Goal: Information Seeking & Learning: Compare options

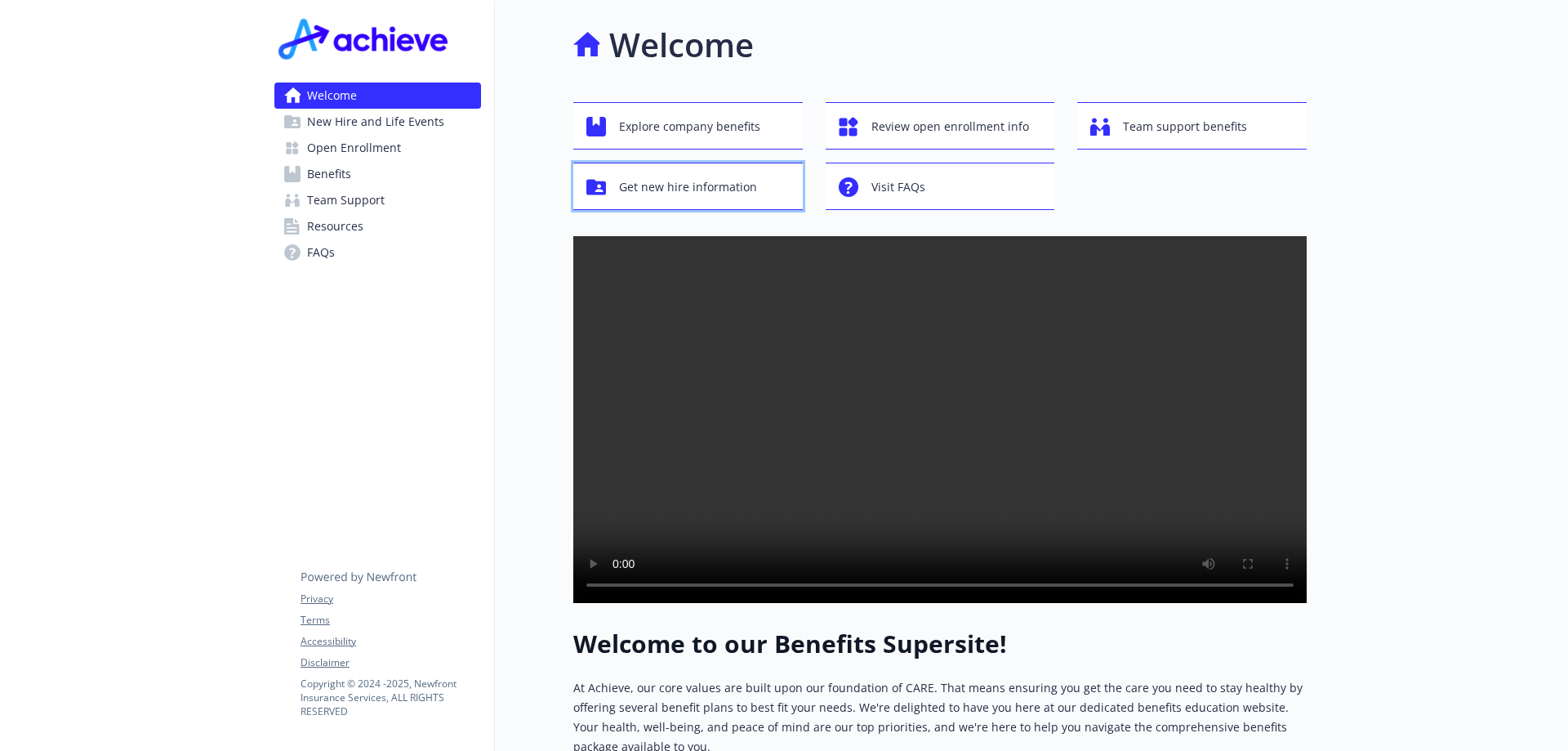
click at [698, 182] on span "Get new hire information" at bounding box center [687, 187] width 138 height 31
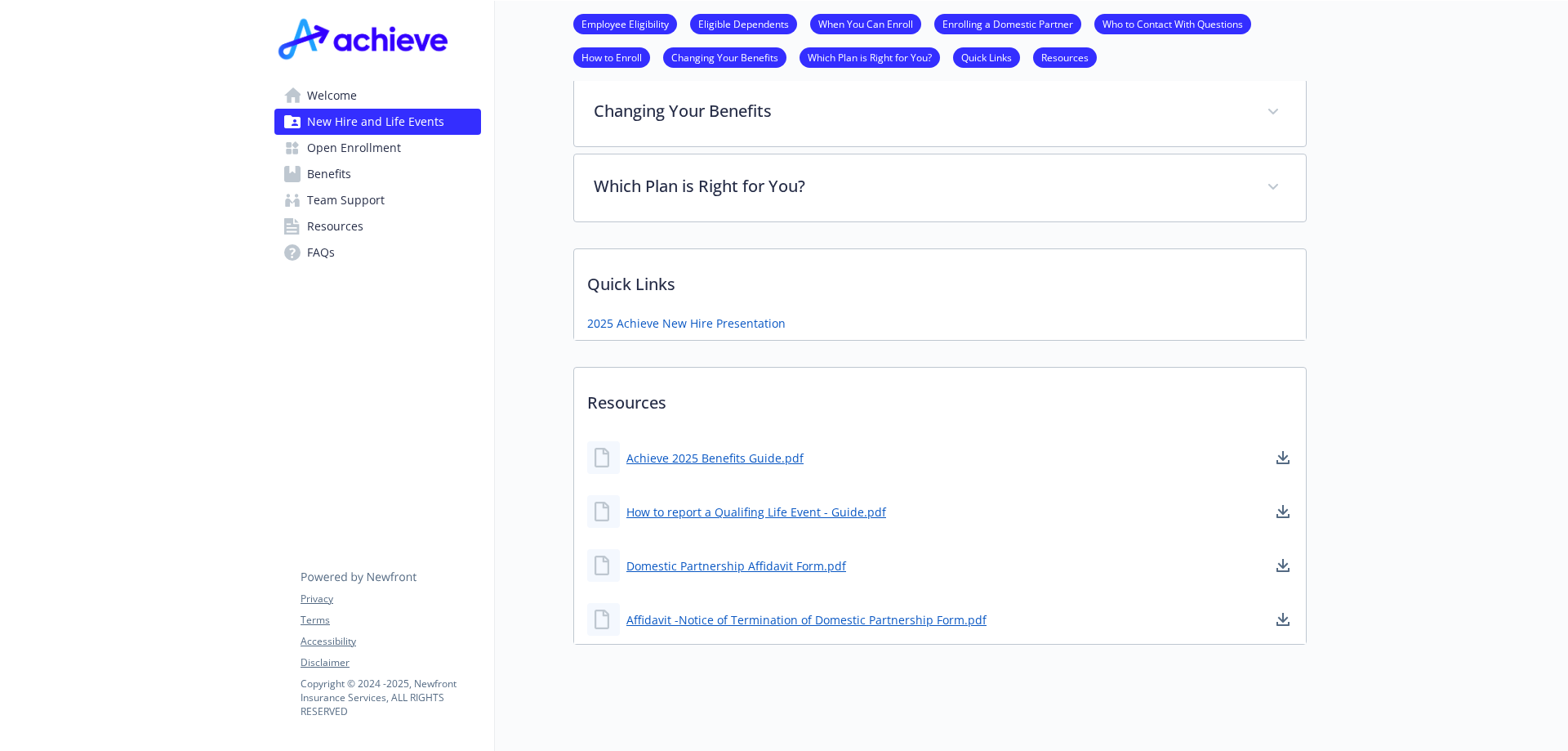
scroll to position [1004, 0]
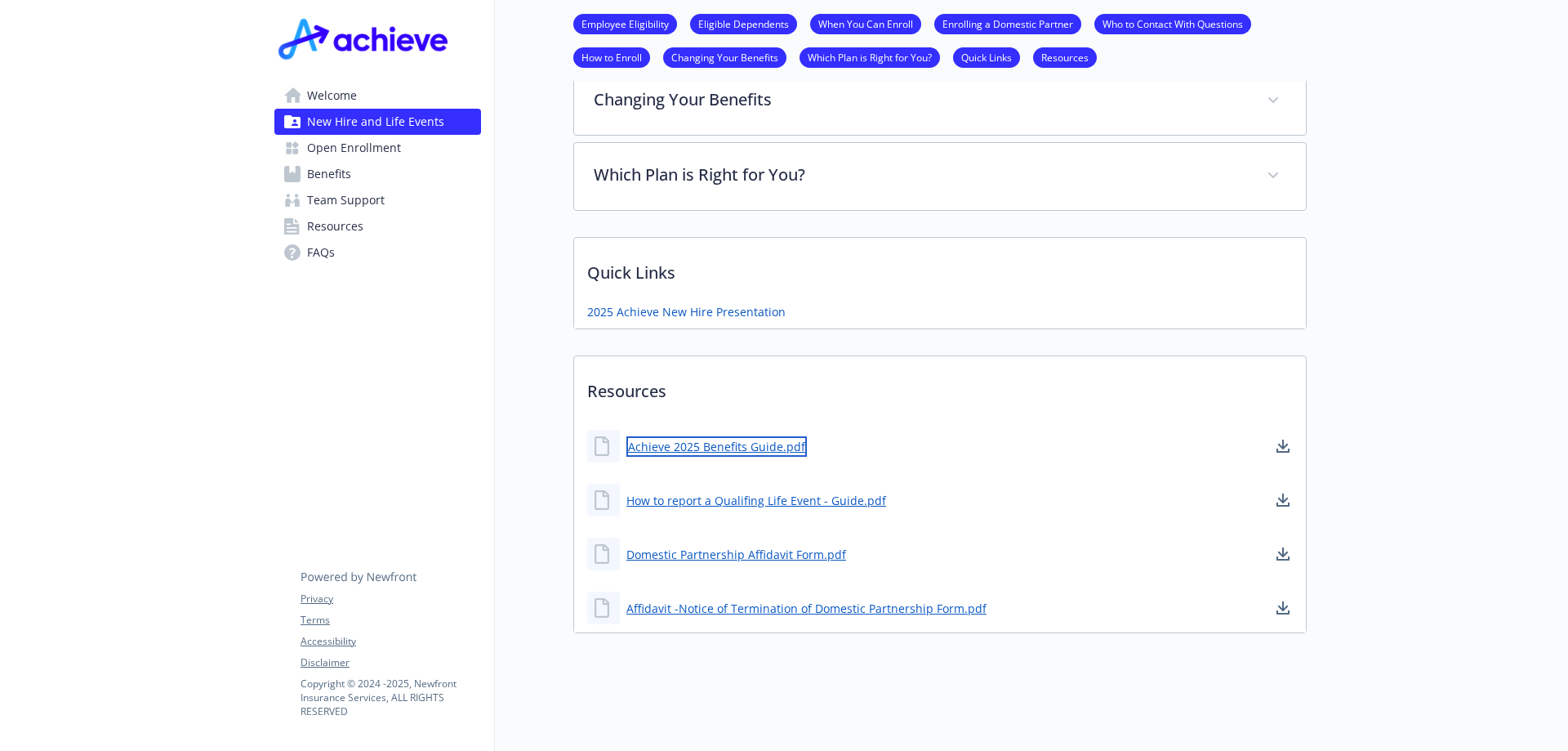
click at [739, 436] on link "Achieve 2025 Benefits Guide.pdf" at bounding box center [717, 446] width 181 height 21
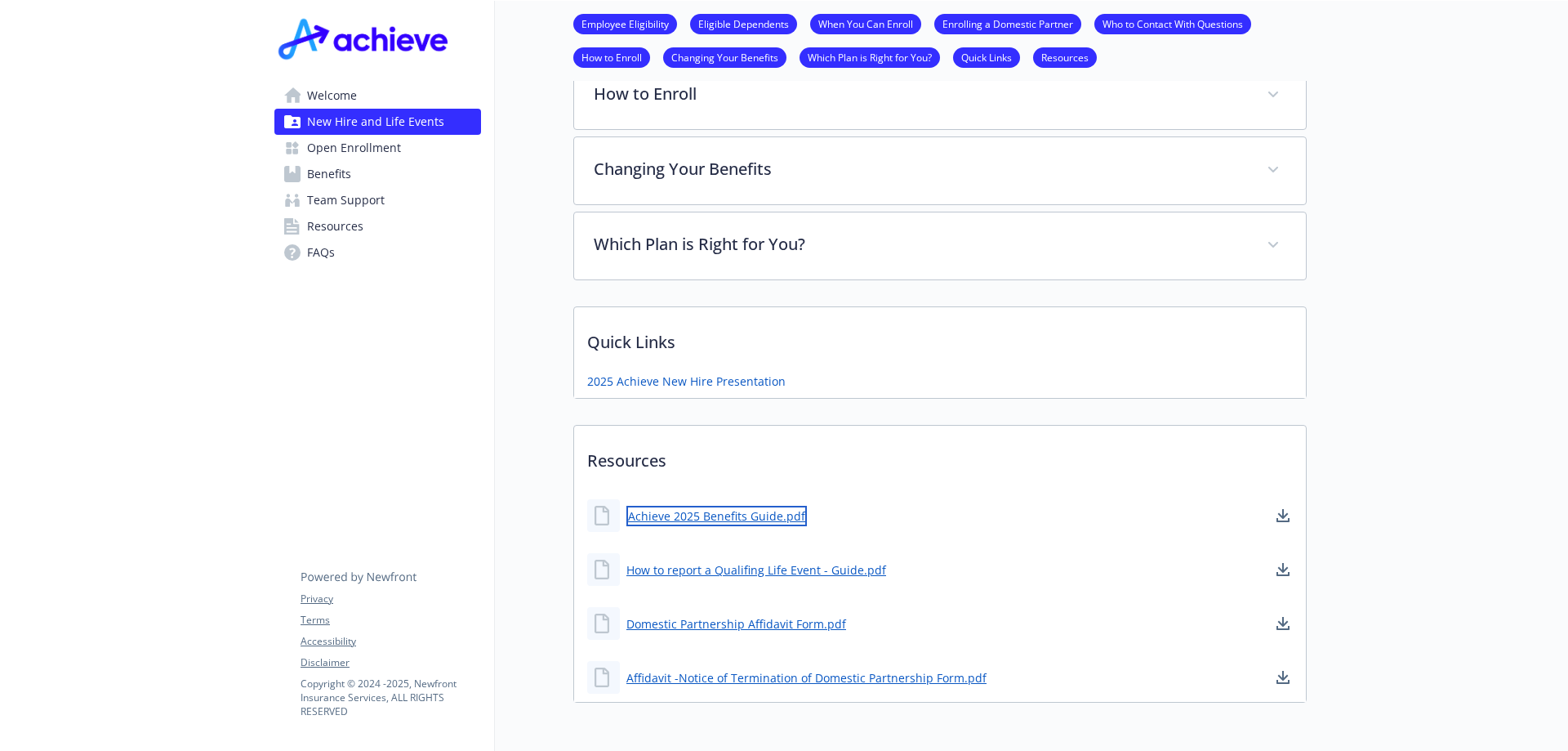
scroll to position [759, 0]
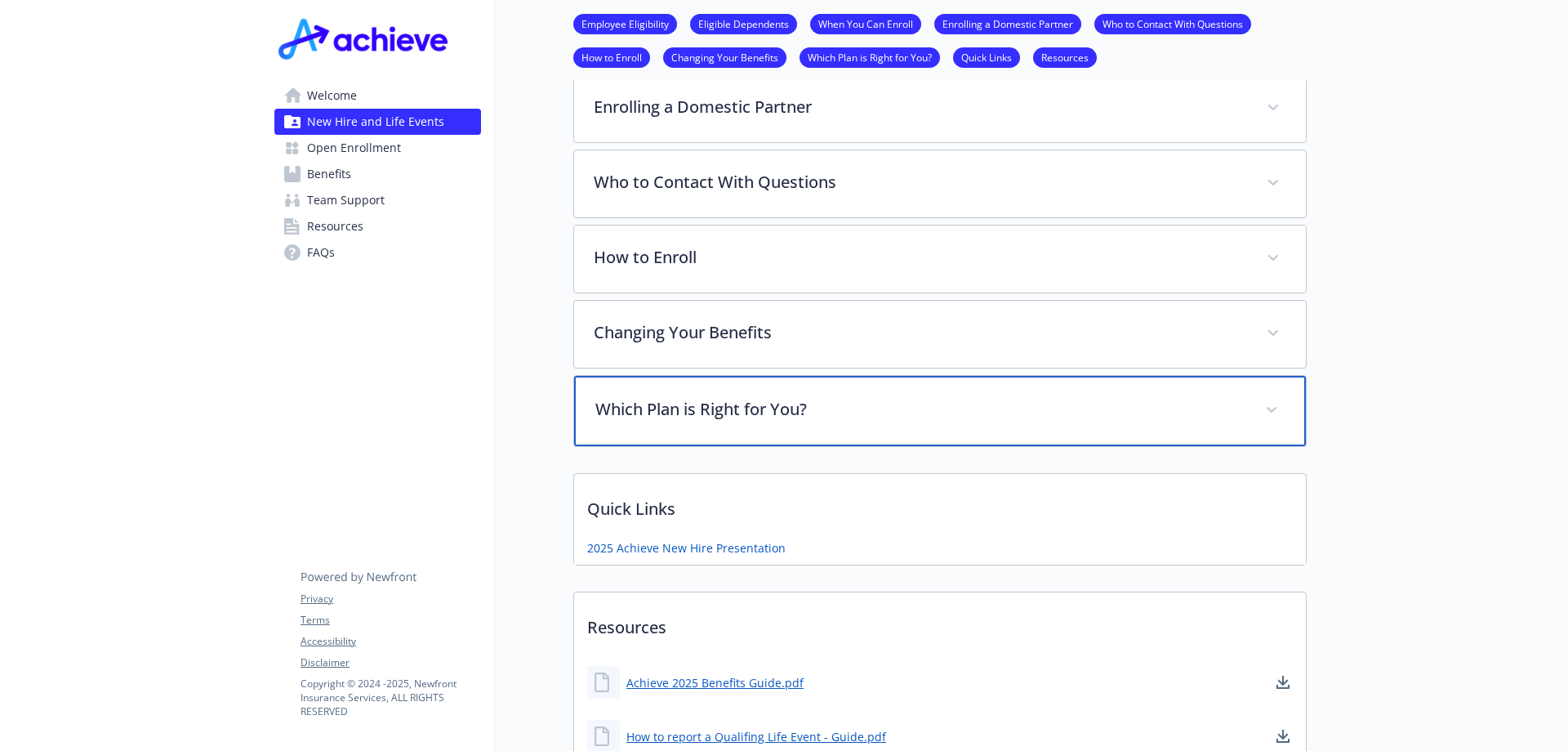
click at [1255, 394] on div "Which Plan is Right for You?" at bounding box center [939, 410] width 732 height 71
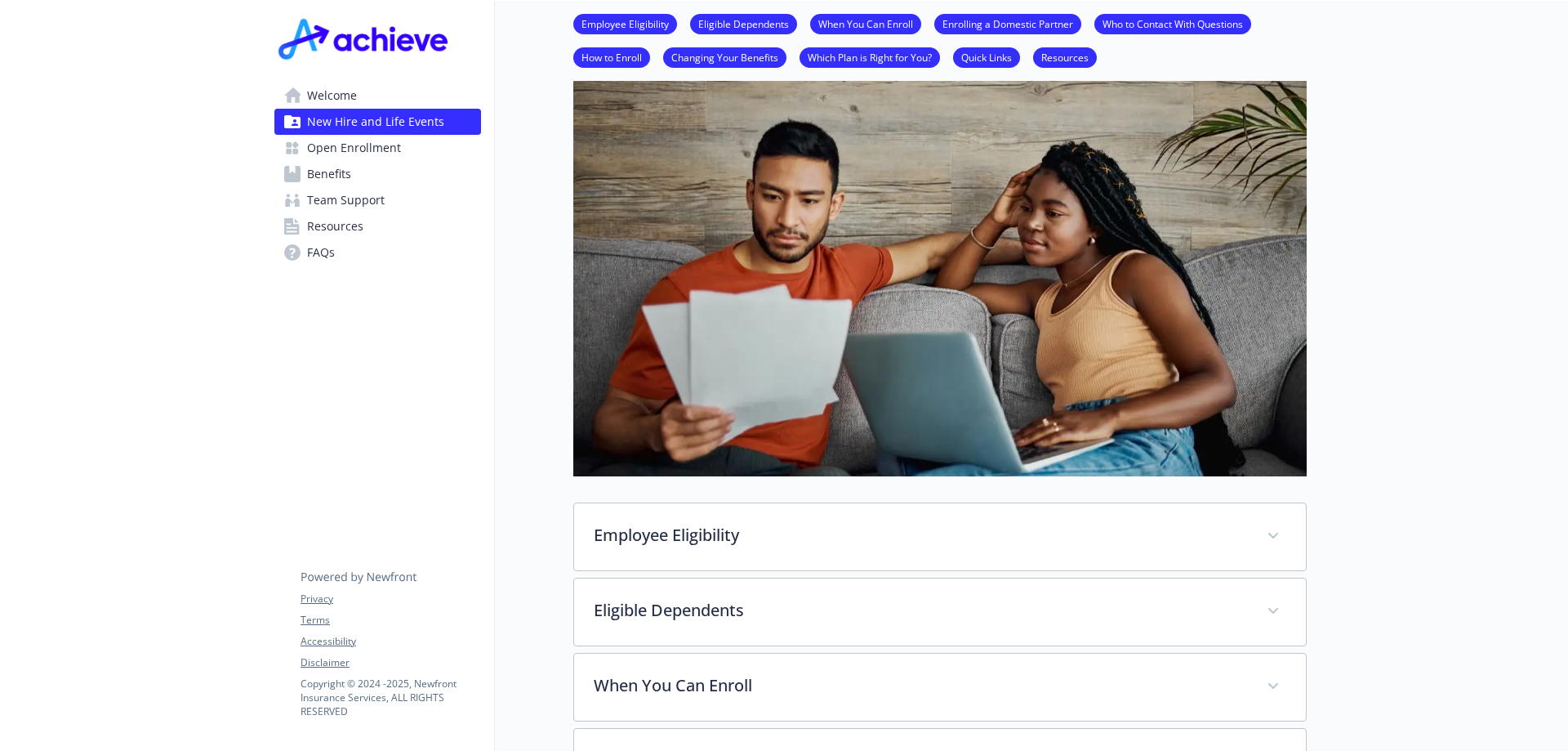
scroll to position [0, 0]
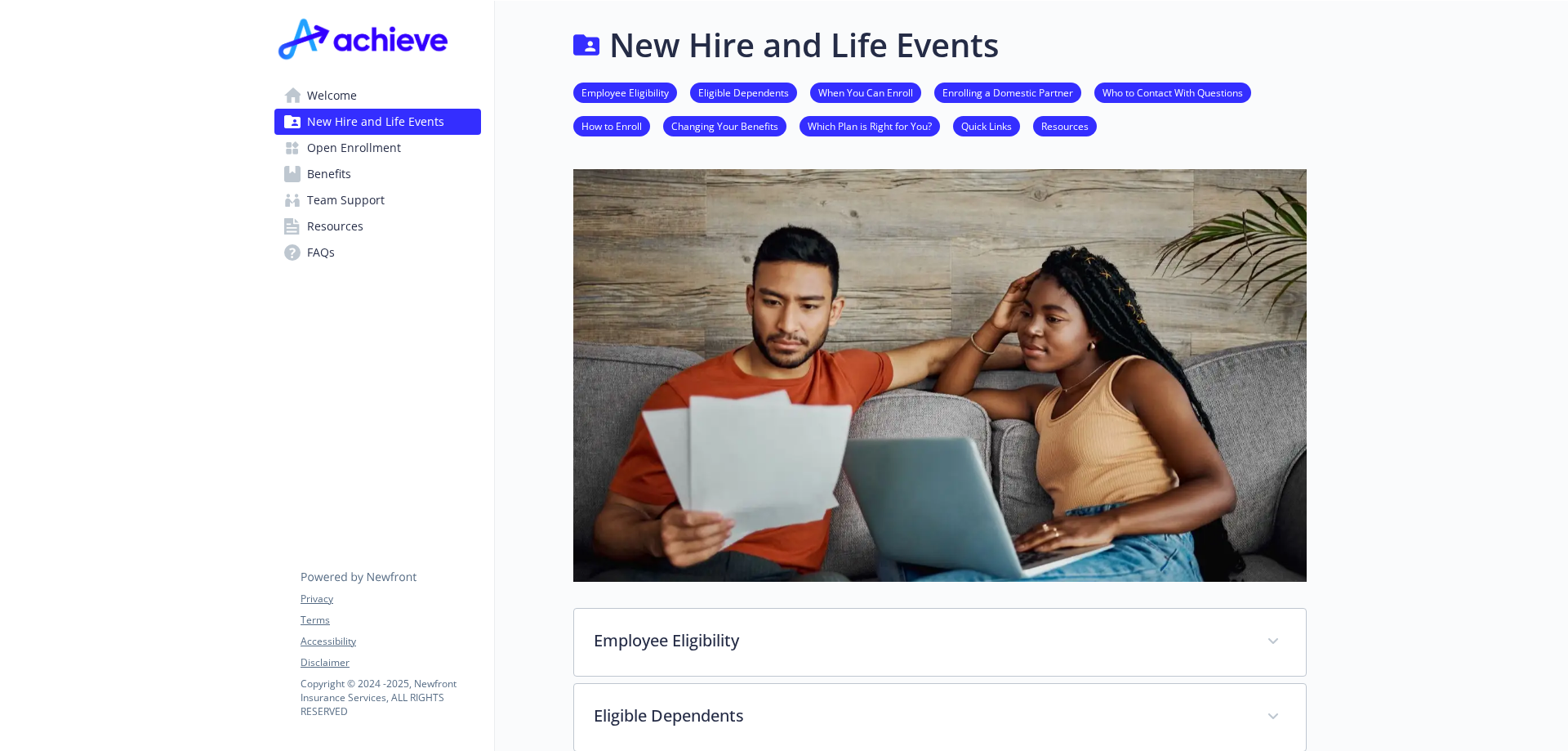
click at [333, 95] on span "Welcome" at bounding box center [332, 95] width 50 height 26
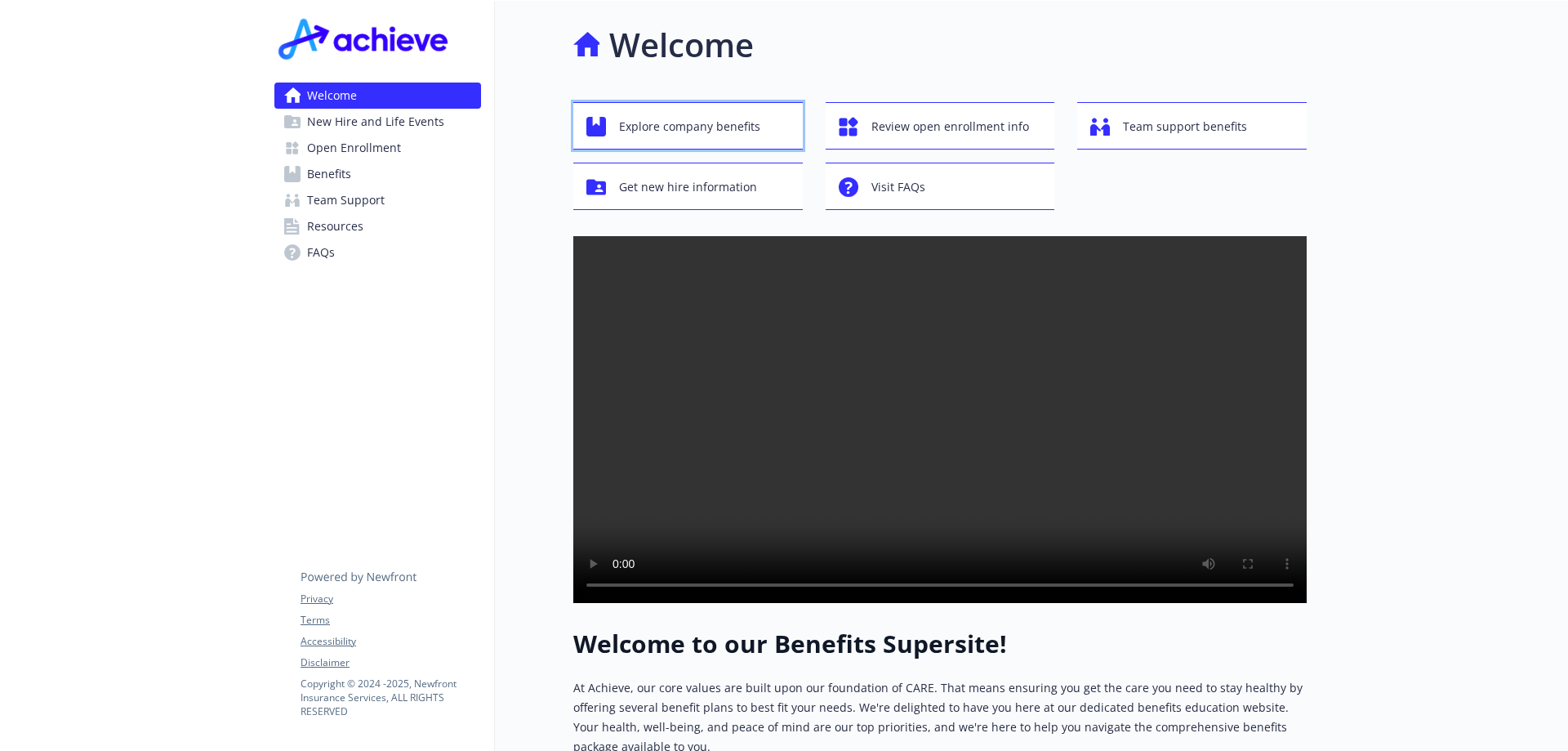
click at [678, 121] on span "Explore company benefits" at bounding box center [689, 126] width 141 height 31
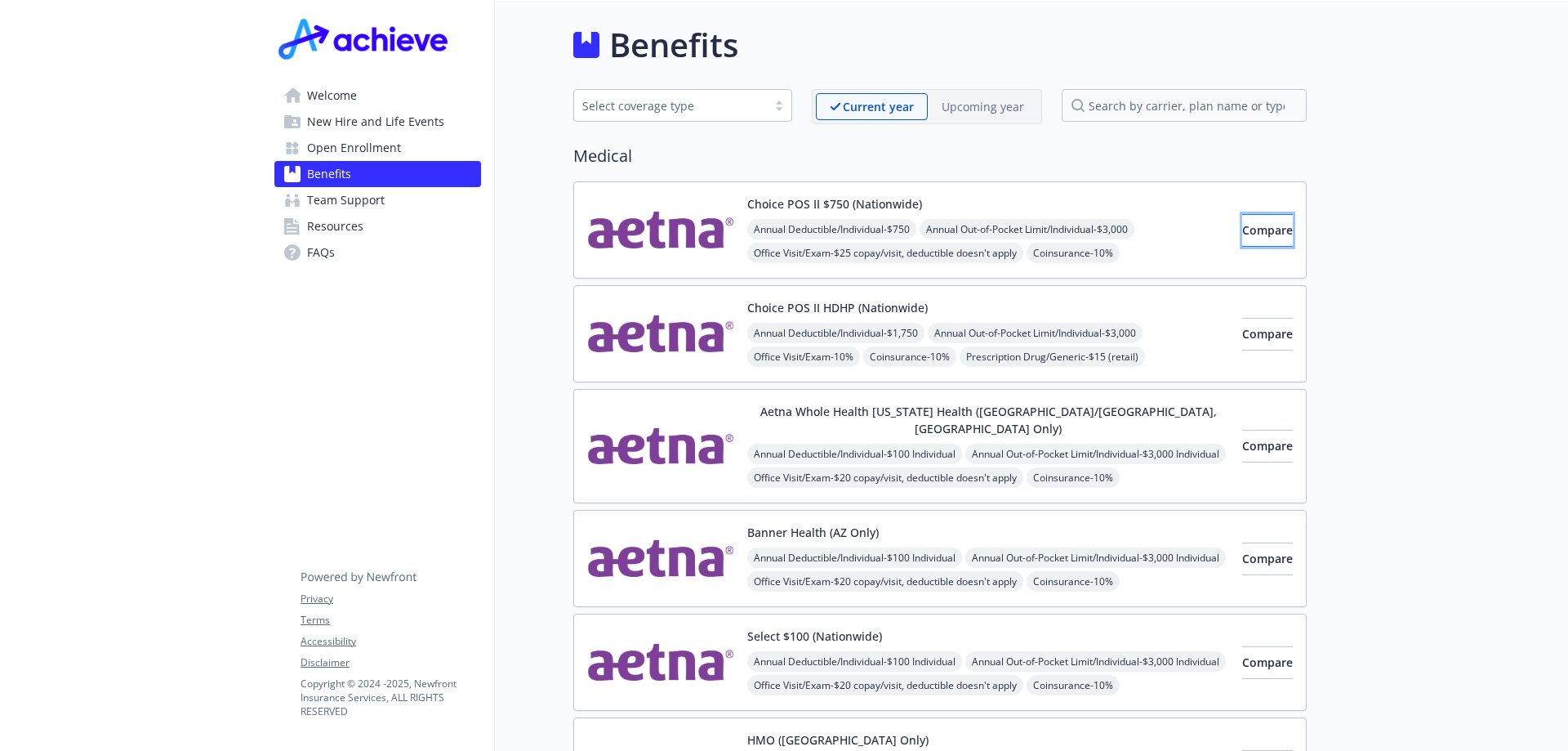
click at [1265, 236] on span "Compare" at bounding box center [1267, 230] width 51 height 16
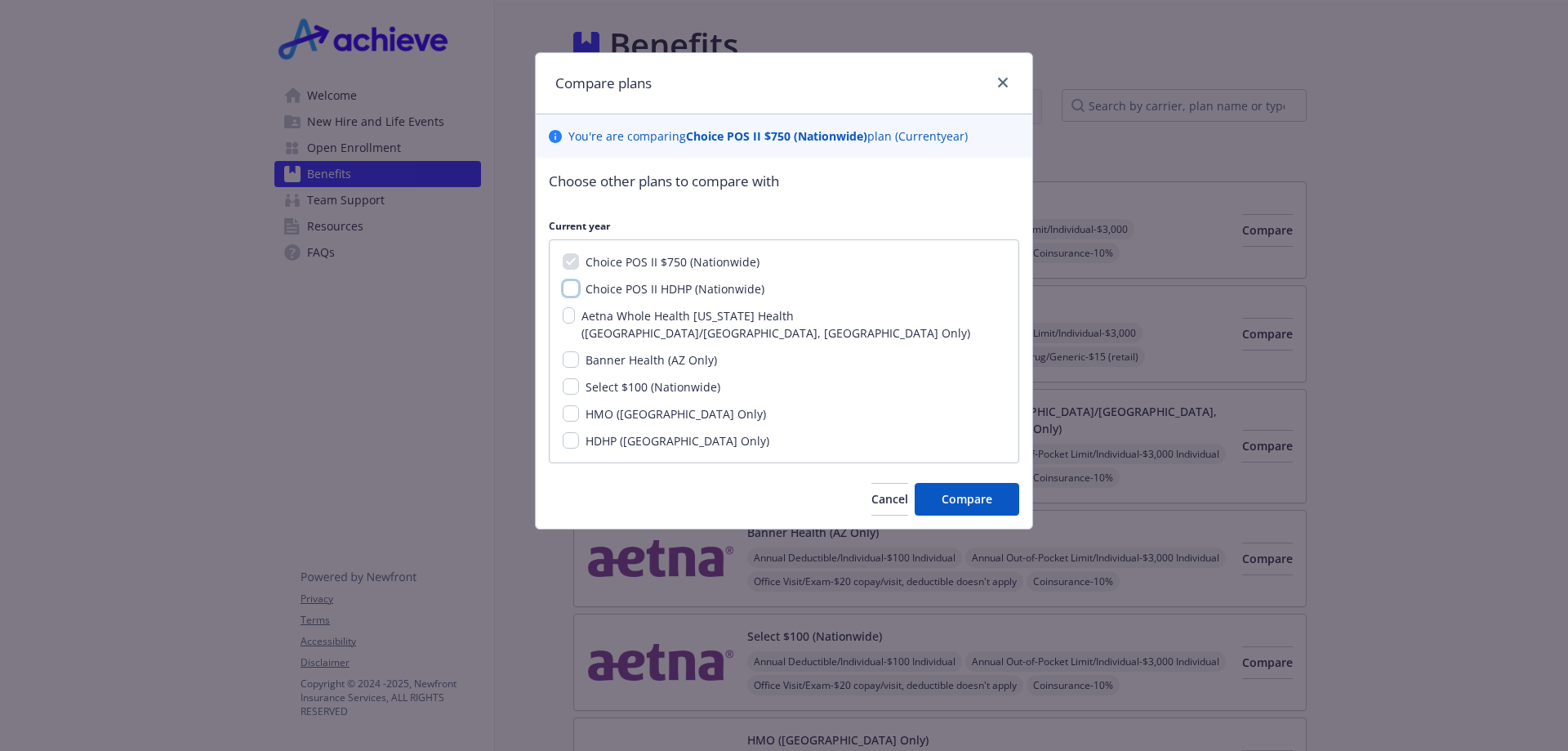
click at [578, 290] on input "Choice POS II HDHP (Nationwide)" at bounding box center [571, 288] width 16 height 16
checkbox input "true"
click at [938, 486] on button "Compare" at bounding box center [966, 499] width 104 height 33
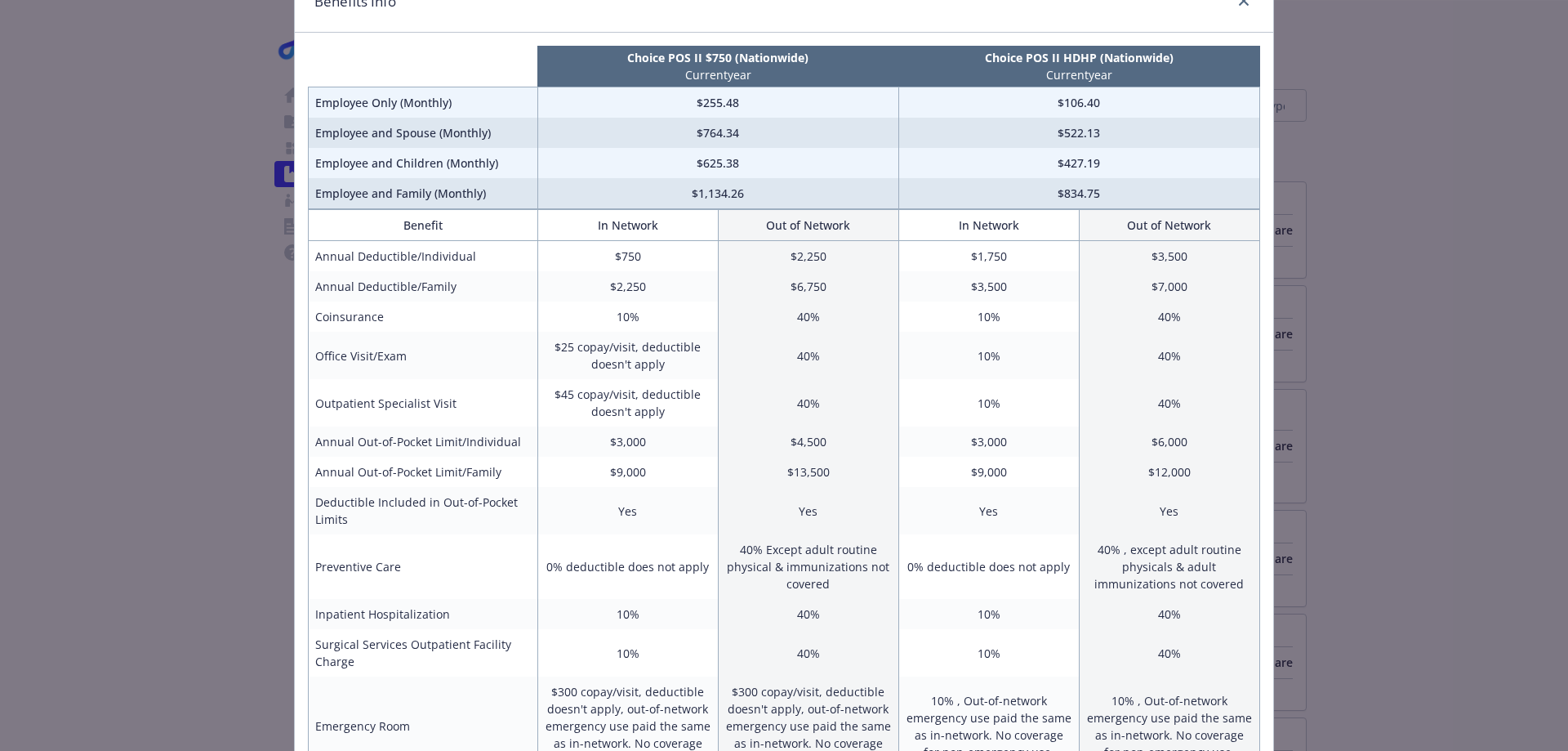
scroll to position [163, 0]
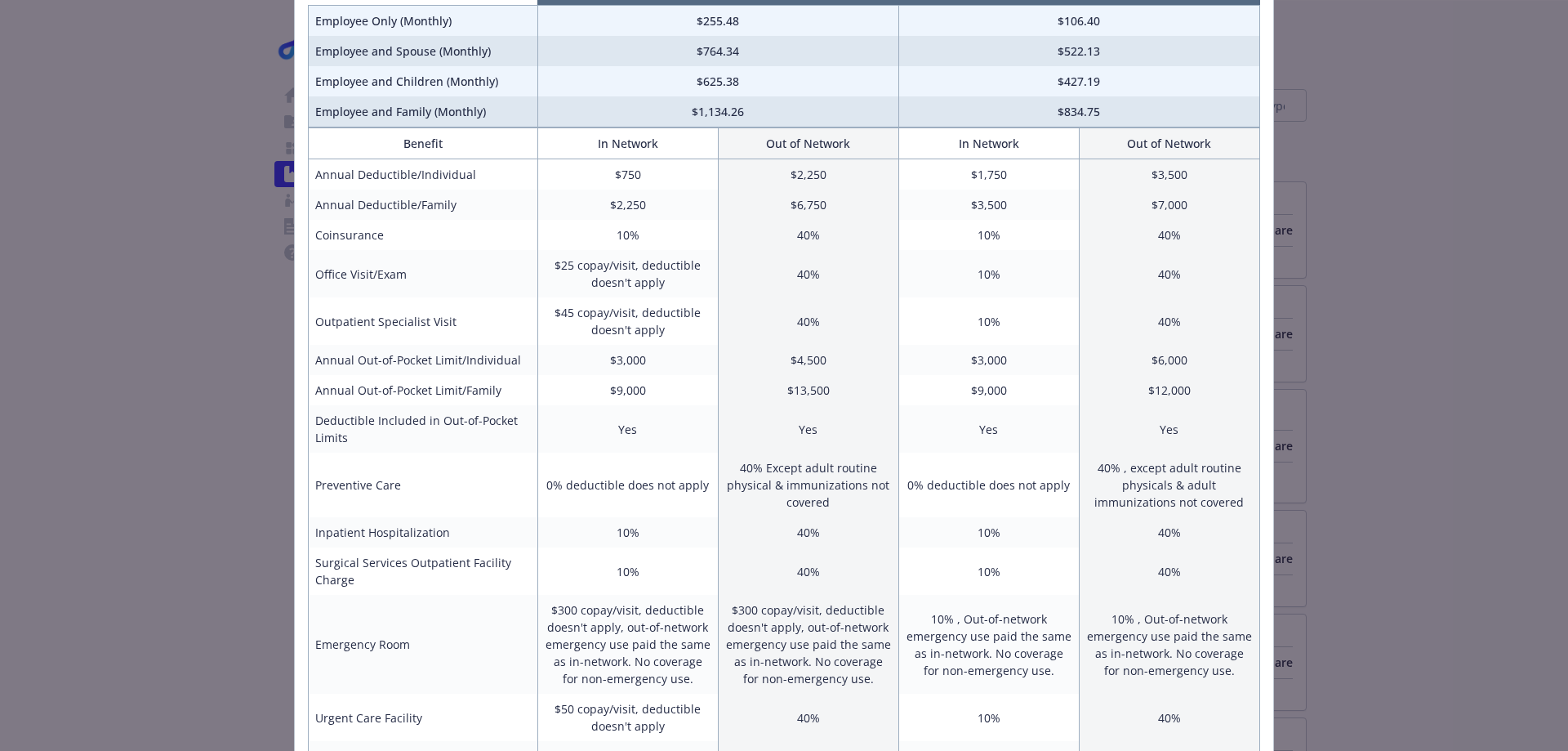
click at [1025, 508] on td "0% deductible does not apply" at bounding box center [988, 485] width 181 height 65
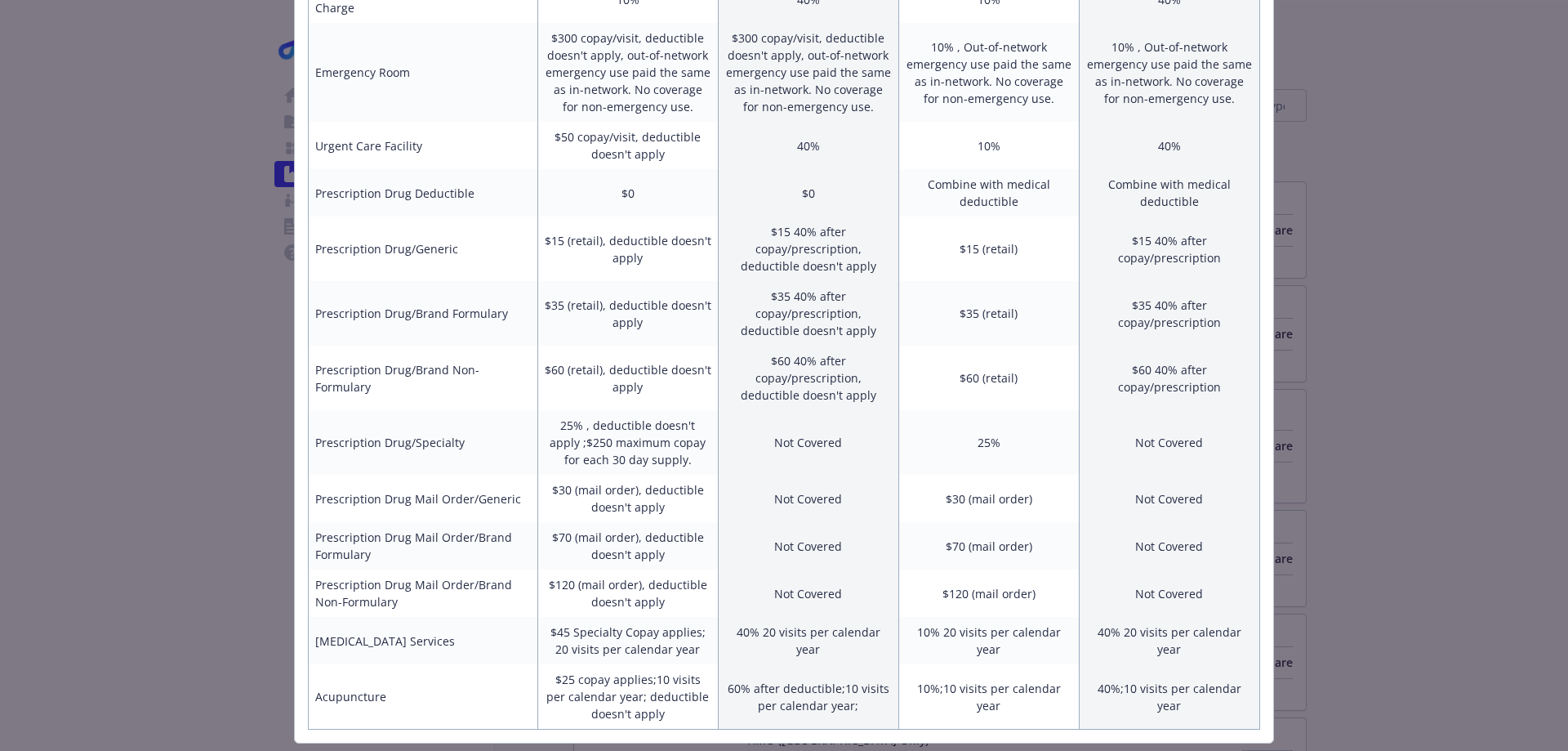
scroll to position [780, 0]
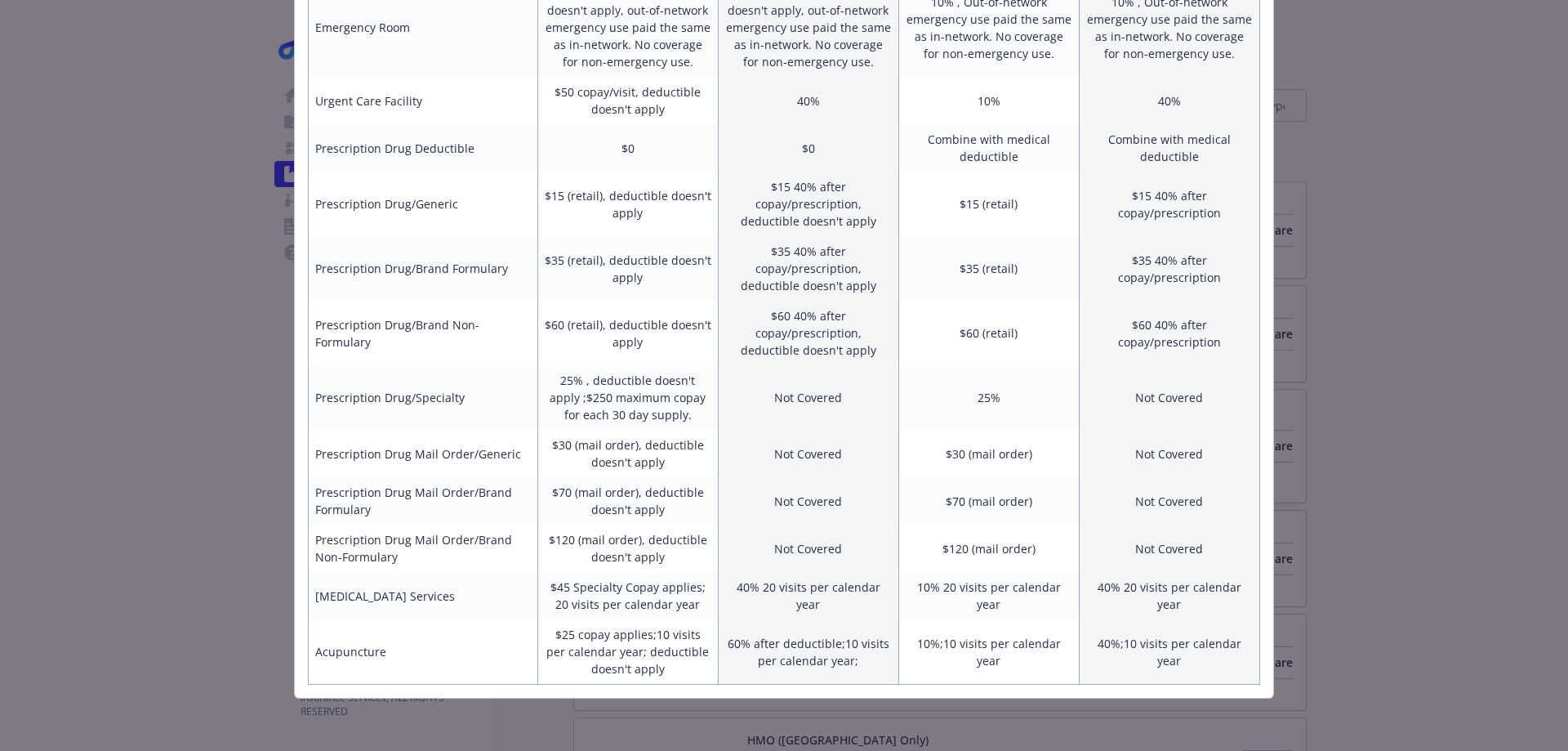
click at [1031, 504] on td "$70 (mail order)" at bounding box center [988, 501] width 181 height 48
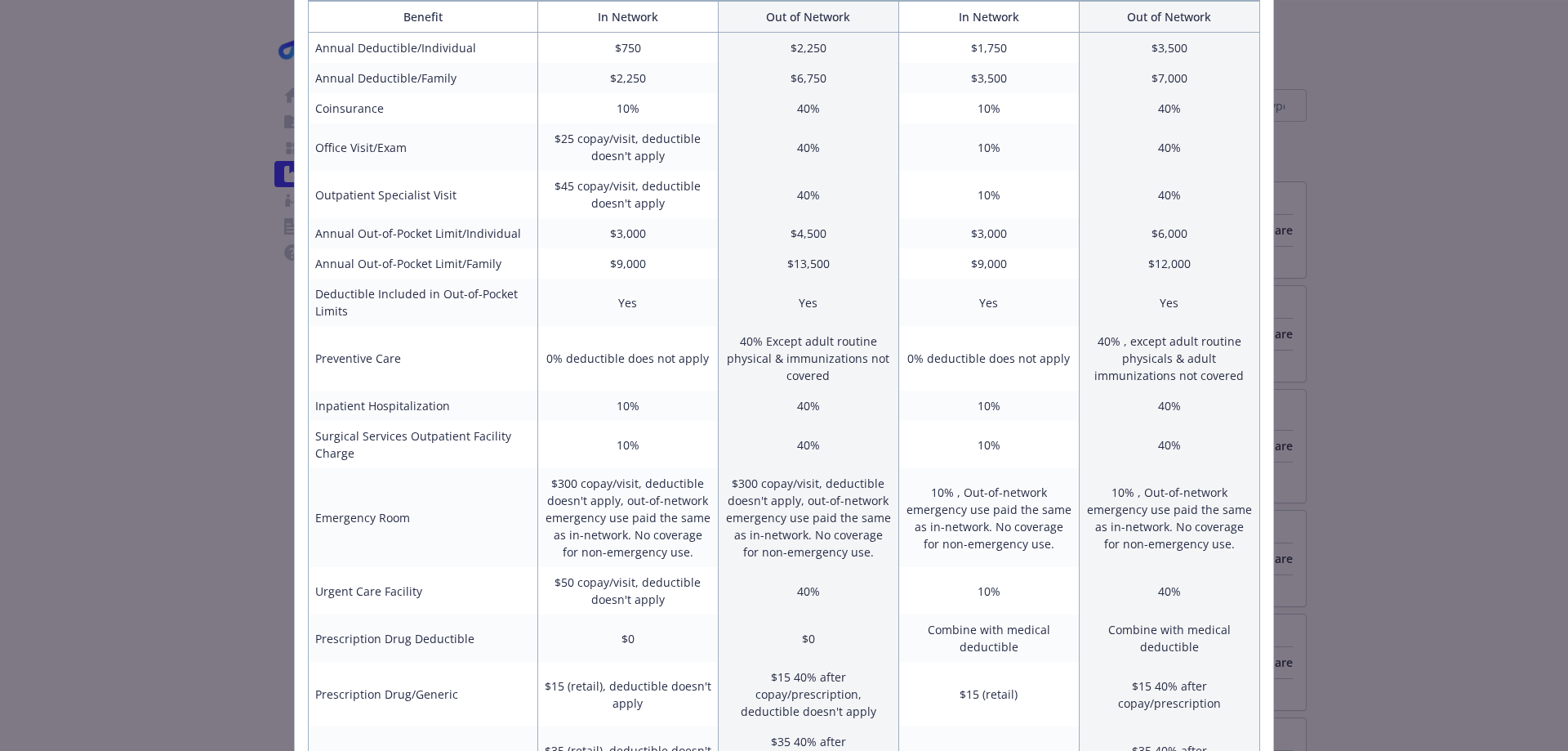
scroll to position [0, 0]
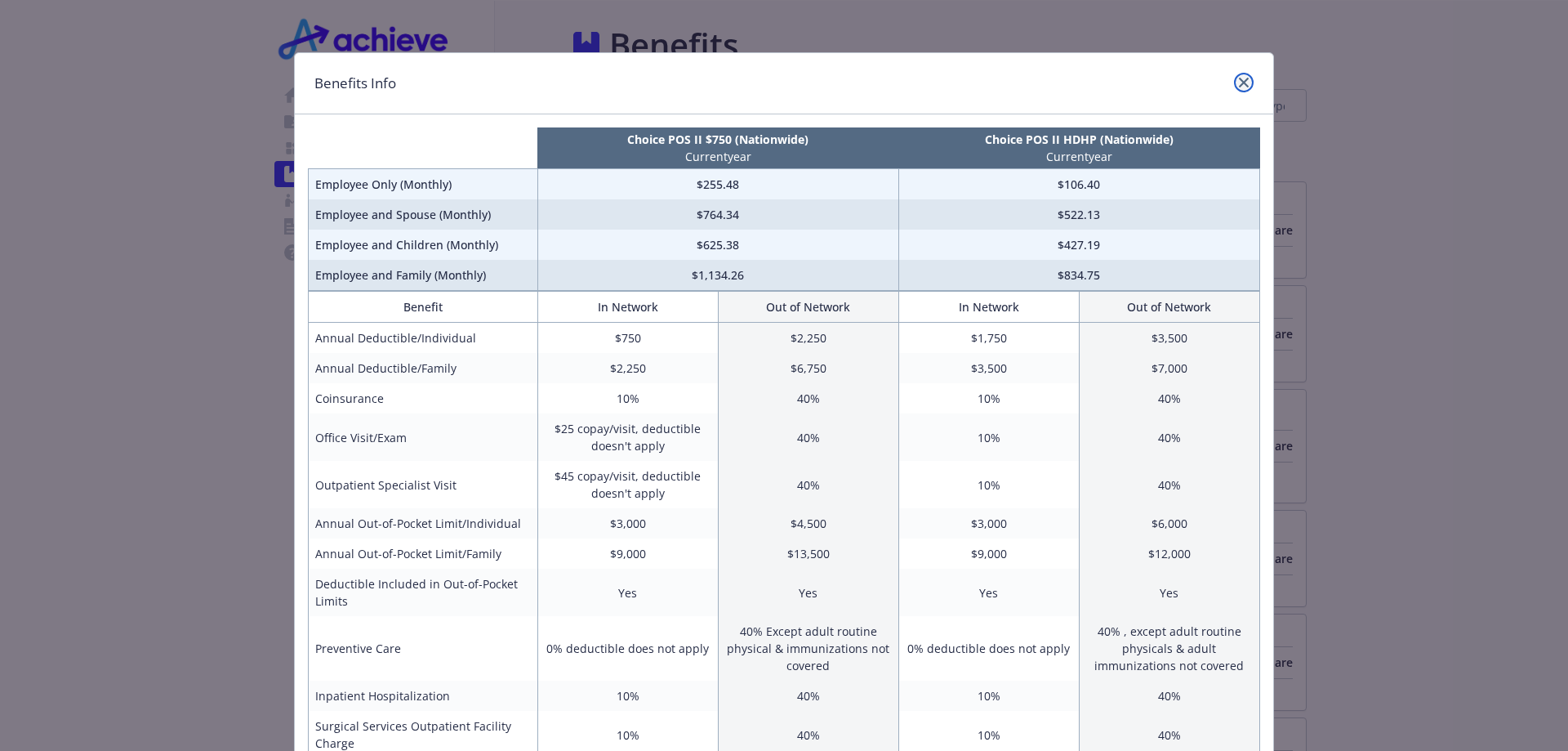
click at [1233, 80] on link "close" at bounding box center [1243, 82] width 20 height 20
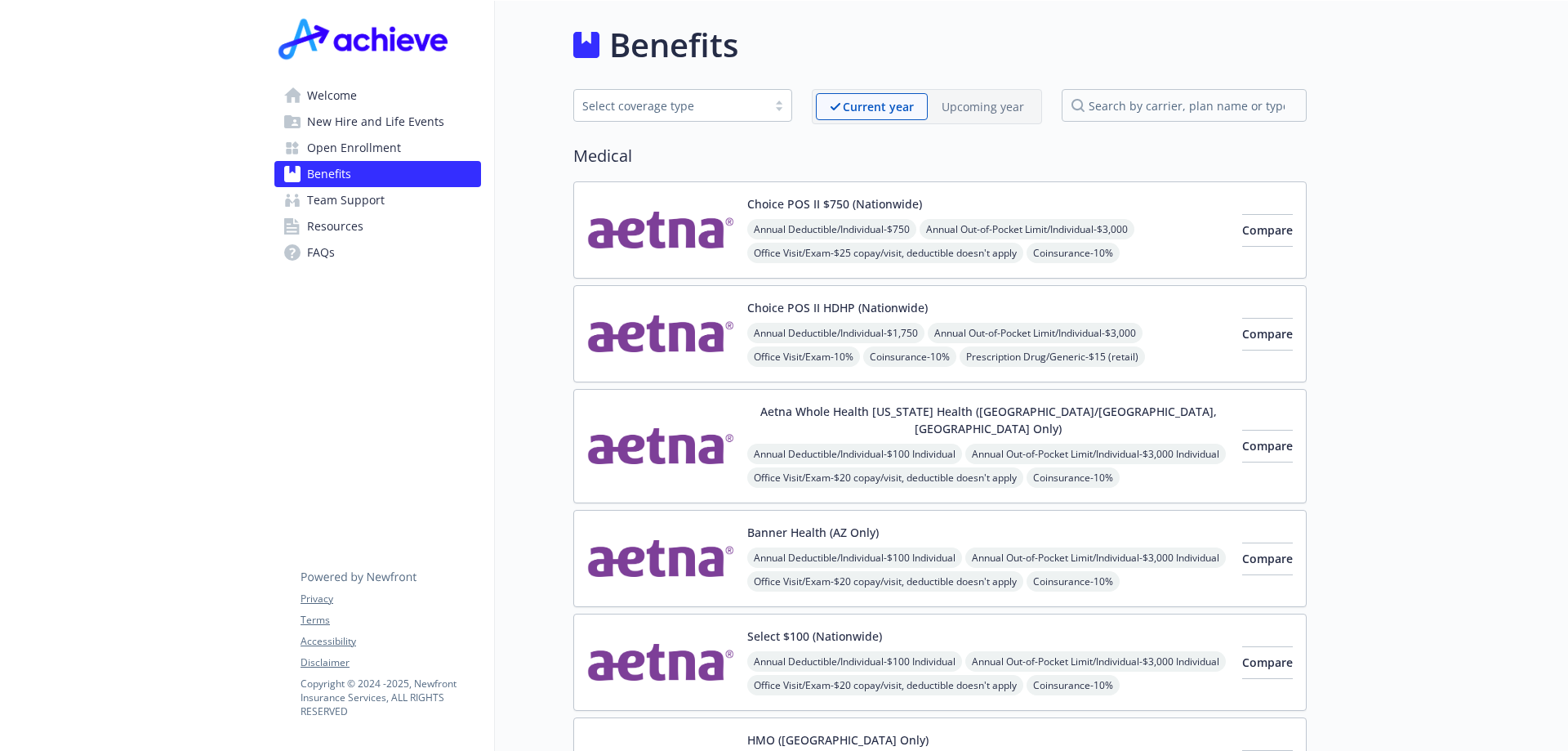
click at [337, 151] on span "Open Enrollment" at bounding box center [354, 148] width 94 height 26
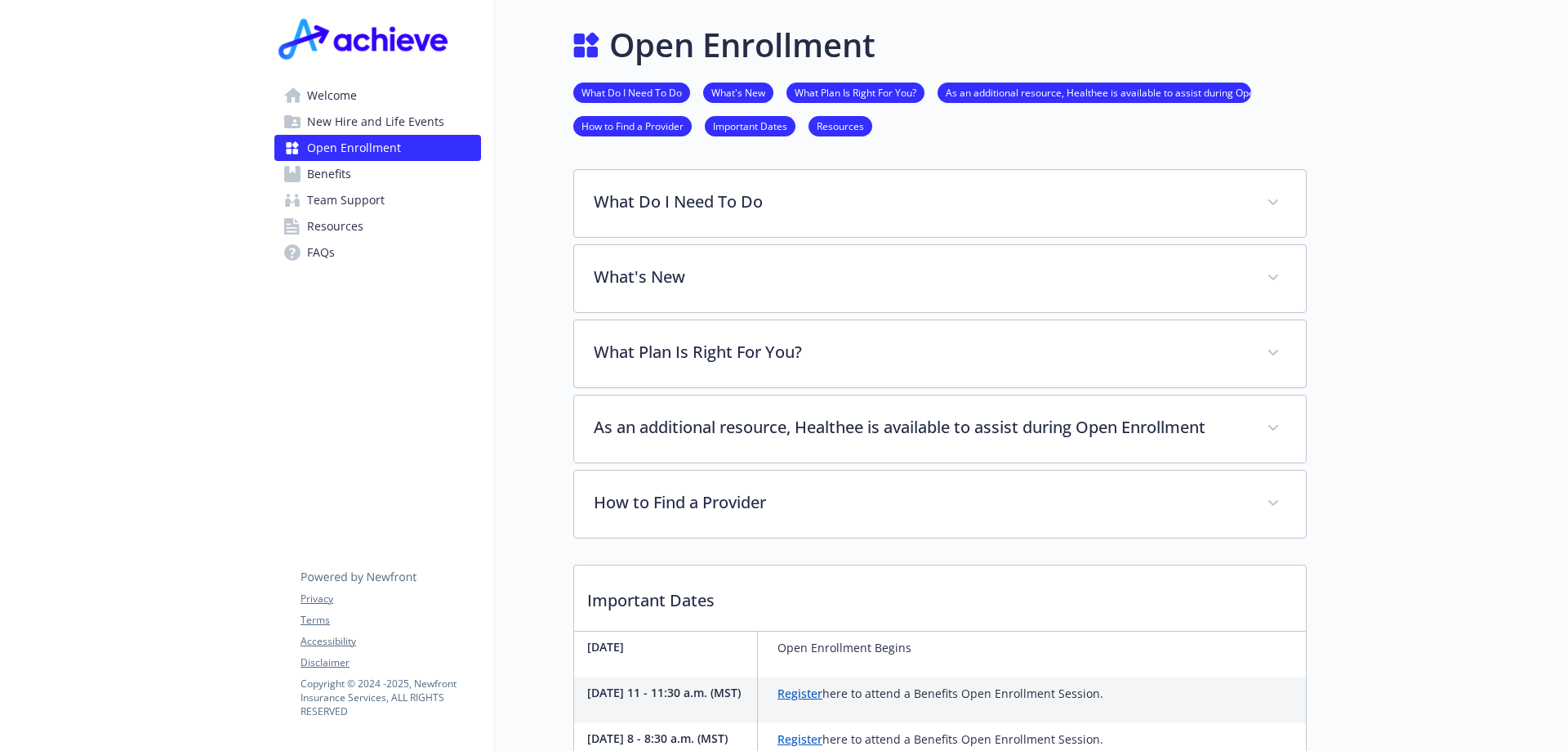
click at [323, 97] on span "Welcome" at bounding box center [332, 95] width 50 height 26
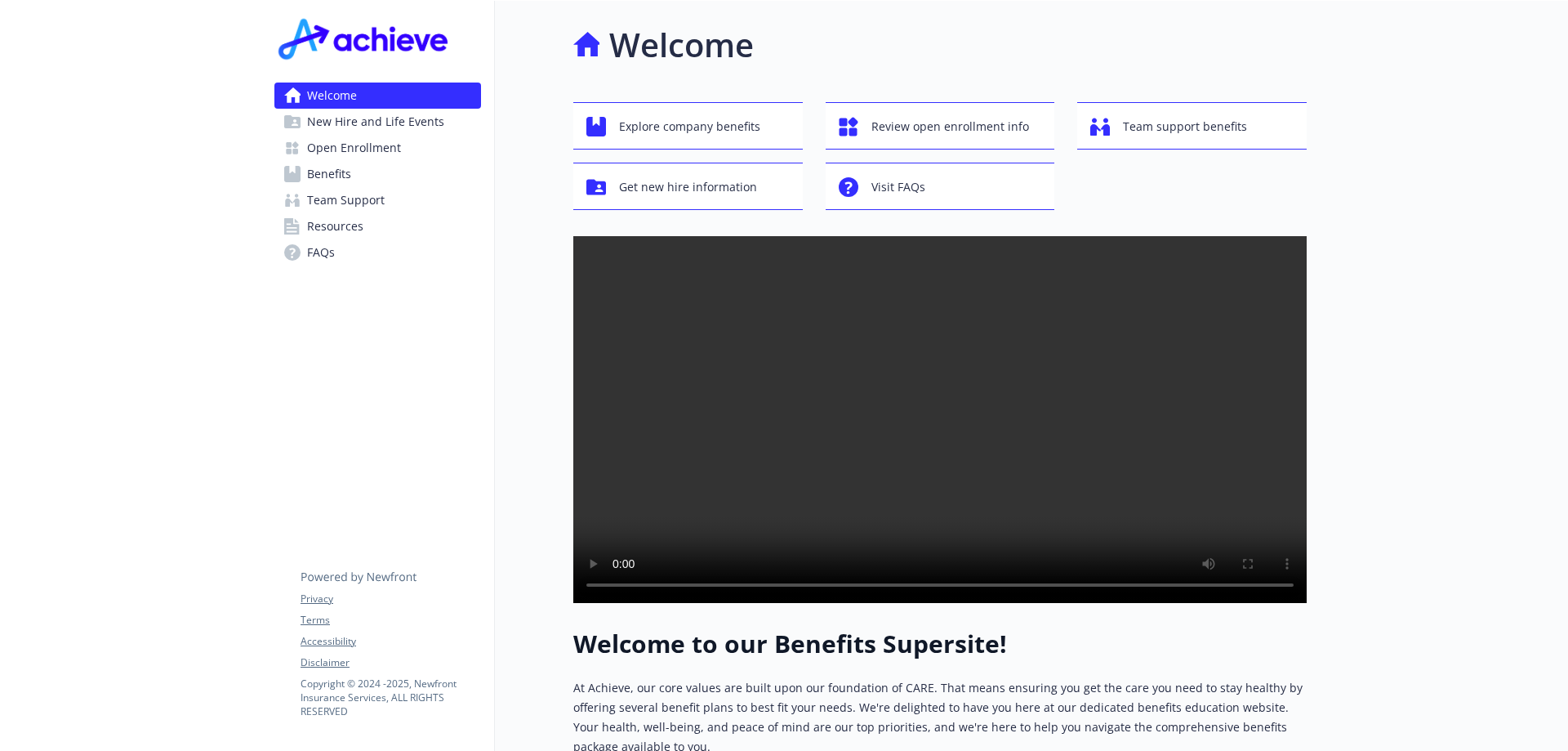
click at [405, 170] on link "Benefits" at bounding box center [377, 174] width 207 height 26
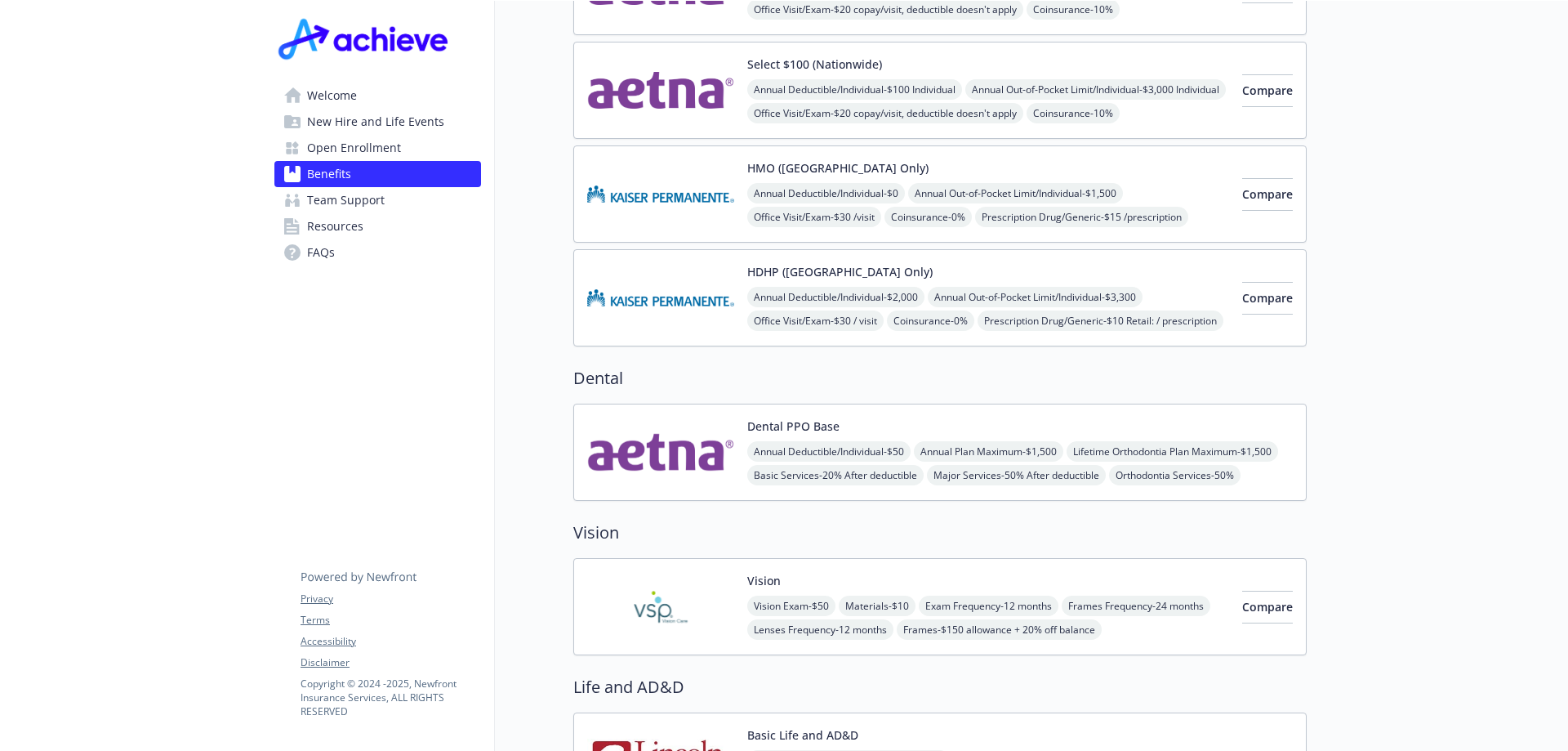
scroll to position [490, 0]
